Goal: Information Seeking & Learning: Find contact information

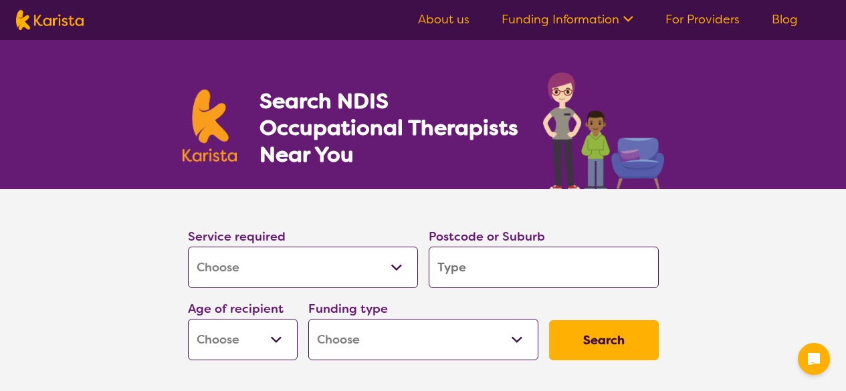
select select "[MEDICAL_DATA]"
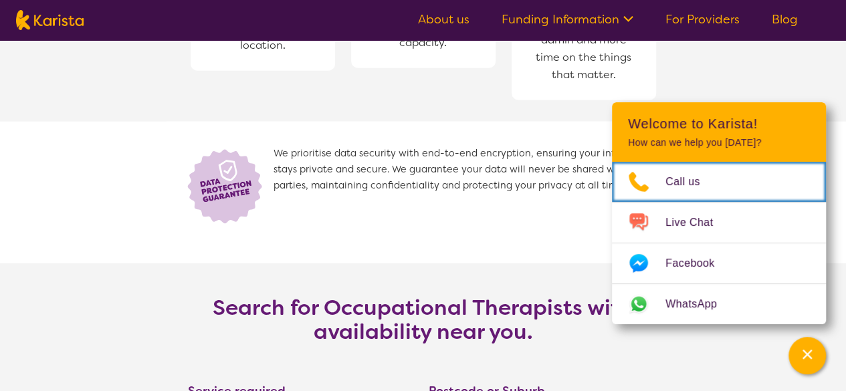
scroll to position [2056, 0]
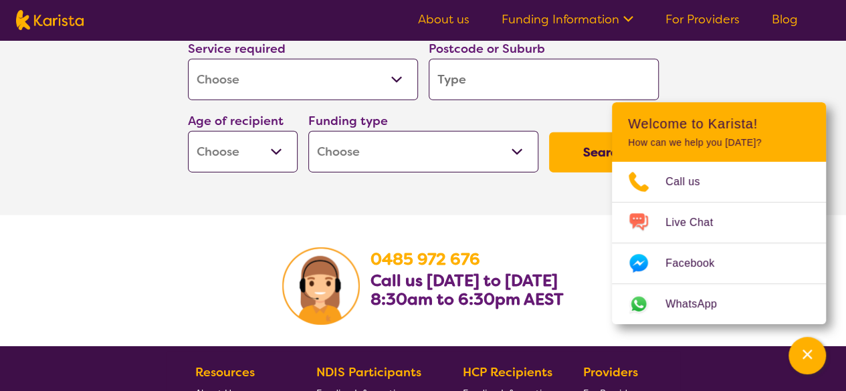
click at [490, 73] on input "search" at bounding box center [544, 79] width 230 height 41
type input "3"
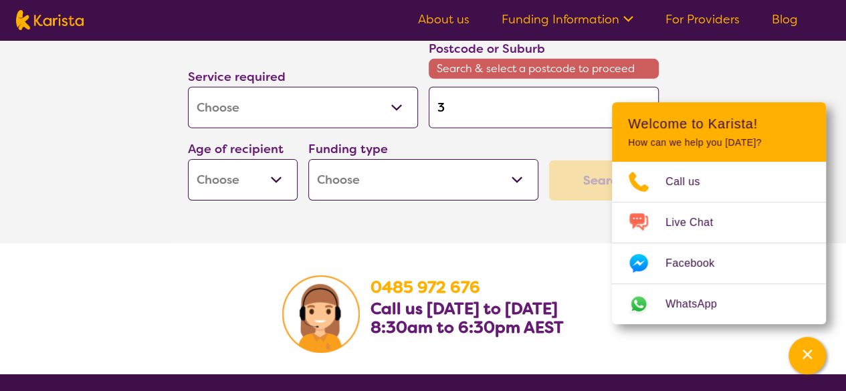
type input "30"
type input "303"
type input "3030"
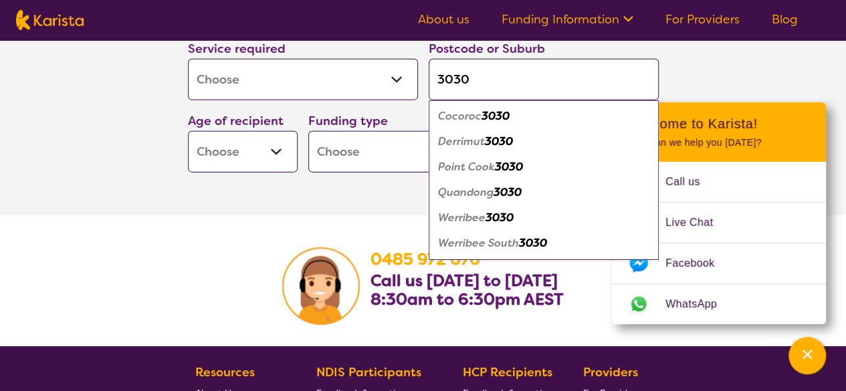
type input "3030"
click at [447, 167] on em "Point Cook" at bounding box center [466, 167] width 57 height 14
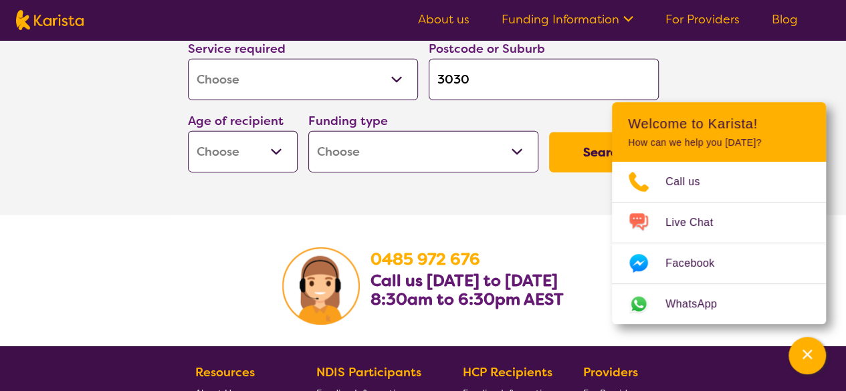
click at [266, 151] on select "Early Childhood - 0 to 9 Child - 10 to 11 Adolescent - 12 to 17 Adult - 18 to 6…" at bounding box center [243, 151] width 110 height 41
select select "EC"
click at [188, 131] on select "Early Childhood - 0 to 9 Child - 10 to 11 Adolescent - 12 to 17 Adult - 18 to 6…" at bounding box center [243, 151] width 110 height 41
select select "EC"
click at [358, 159] on select "Home Care Package (HCP) National Disability Insurance Scheme (NDIS) I don't know" at bounding box center [423, 151] width 230 height 41
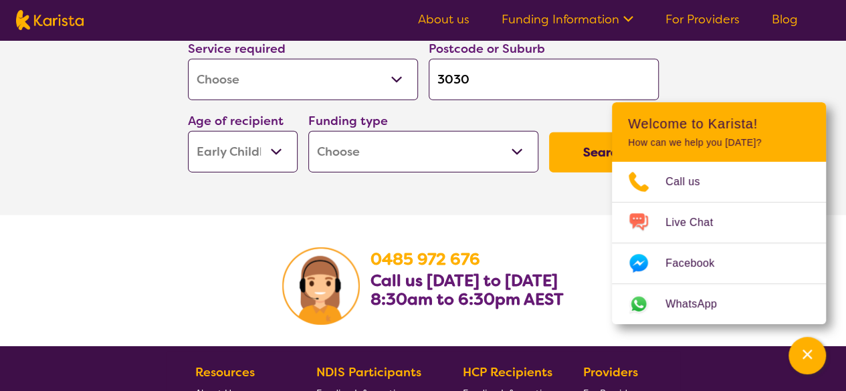
select select "NDIS"
click at [308, 131] on select "Home Care Package (HCP) National Disability Insurance Scheme (NDIS) I don't know" at bounding box center [423, 151] width 230 height 41
select select "NDIS"
click at [578, 158] on button "Search" at bounding box center [604, 152] width 110 height 40
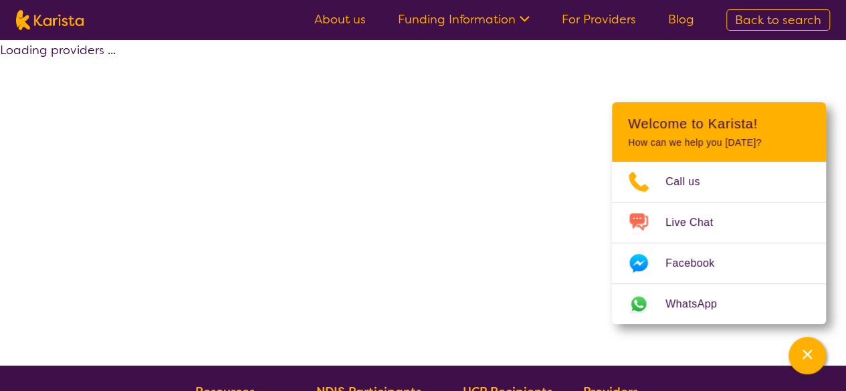
select select "by_score"
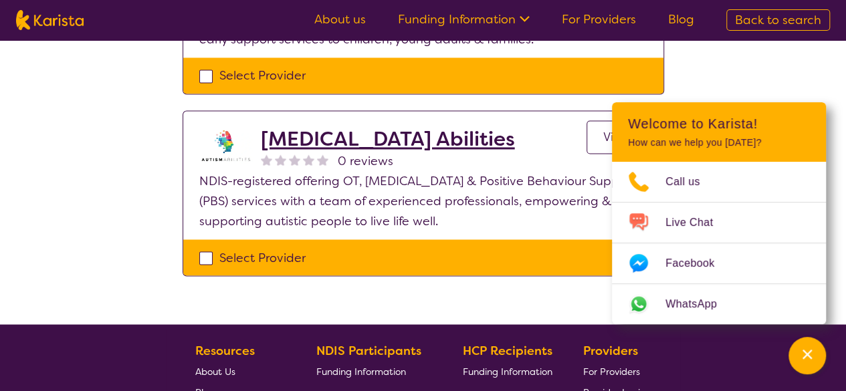
scroll to position [1025, 0]
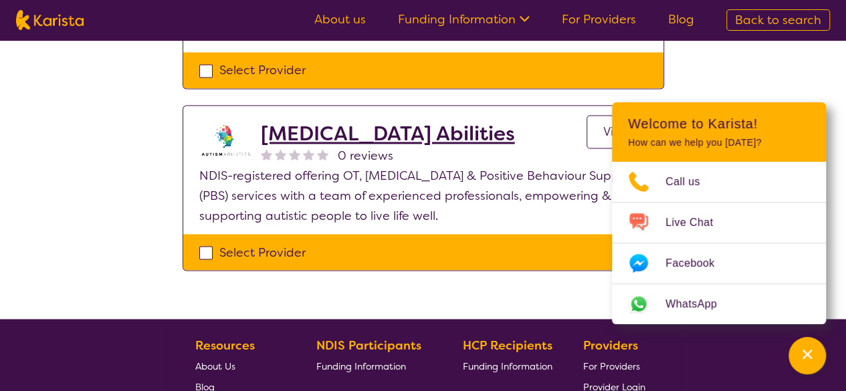
click at [297, 122] on h2 "[MEDICAL_DATA] Abilities" at bounding box center [388, 134] width 254 height 24
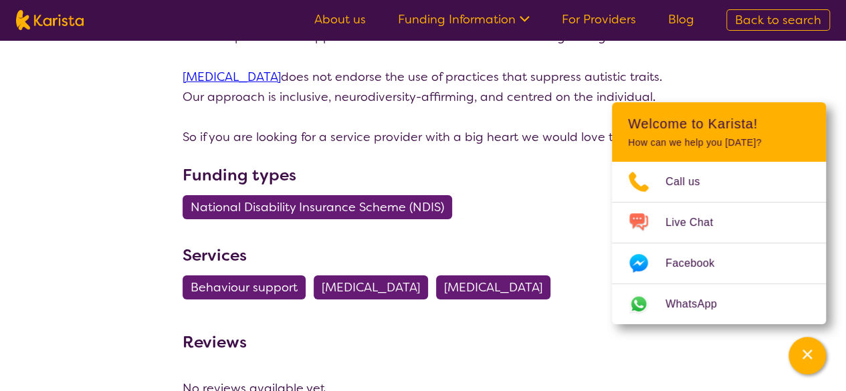
scroll to position [2379, 0]
